Goal: Task Accomplishment & Management: Use online tool/utility

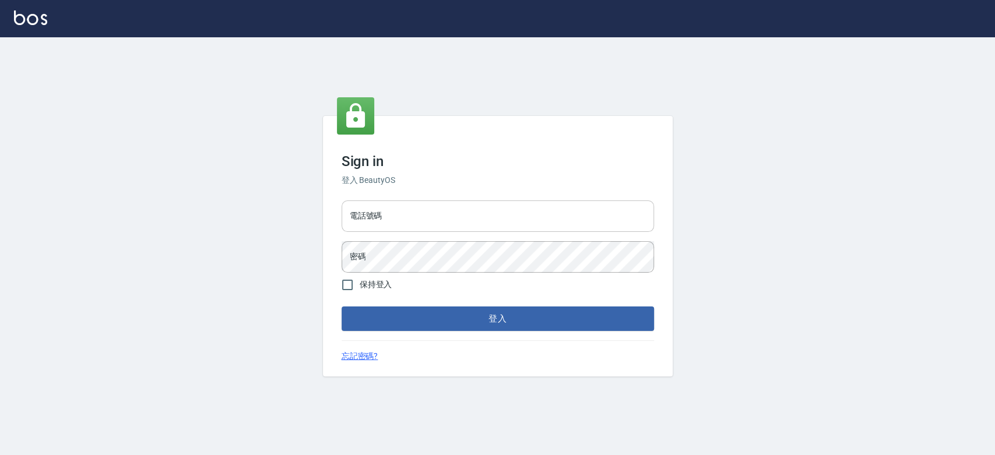
click at [456, 201] on input "電話號碼" at bounding box center [498, 216] width 312 height 31
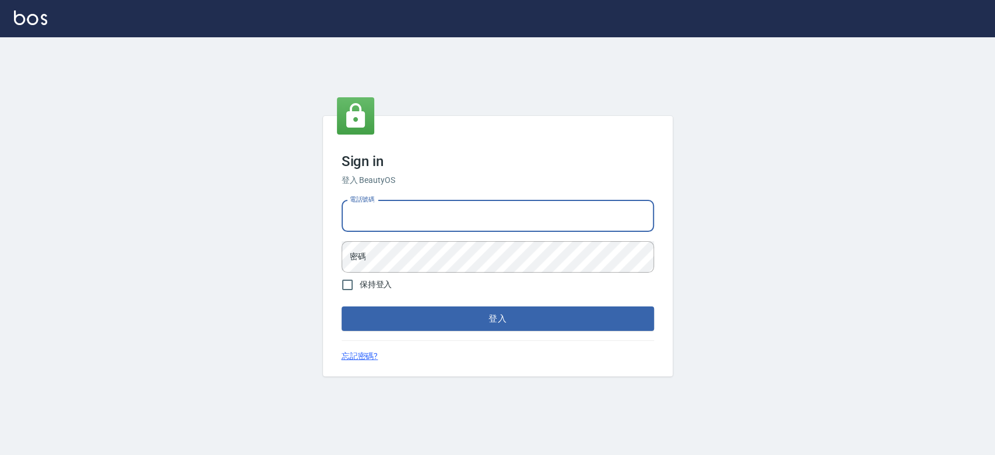
type input "0921342116"
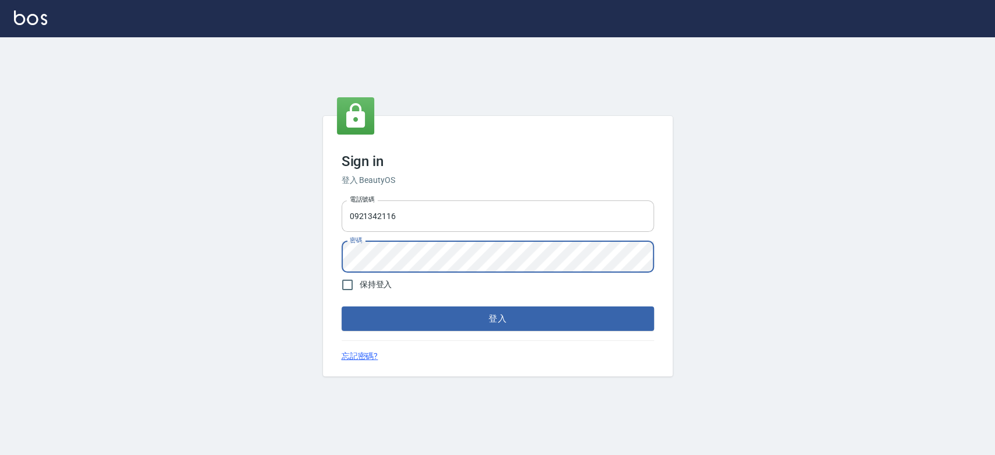
click at [342, 307] on button "登入" at bounding box center [498, 319] width 312 height 24
